Goal: Task Accomplishment & Management: Manage account settings

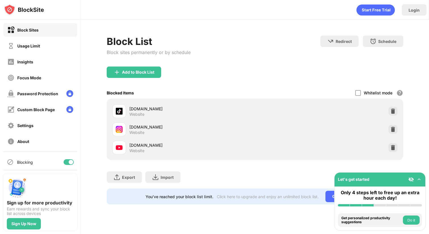
click at [73, 161] on div at bounding box center [69, 162] width 10 height 6
click at [66, 159] on div "Blocking" at bounding box center [40, 162] width 74 height 14
click at [66, 160] on div at bounding box center [66, 162] width 5 height 5
